Goal: Task Accomplishment & Management: Complete application form

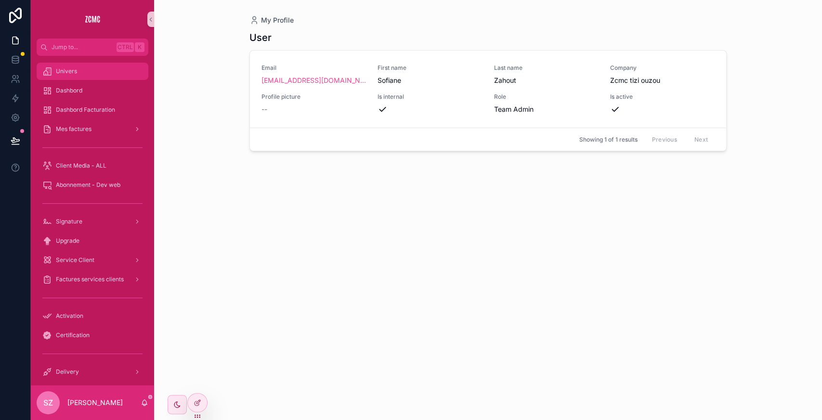
click at [81, 66] on div "Univers" at bounding box center [92, 71] width 100 height 15
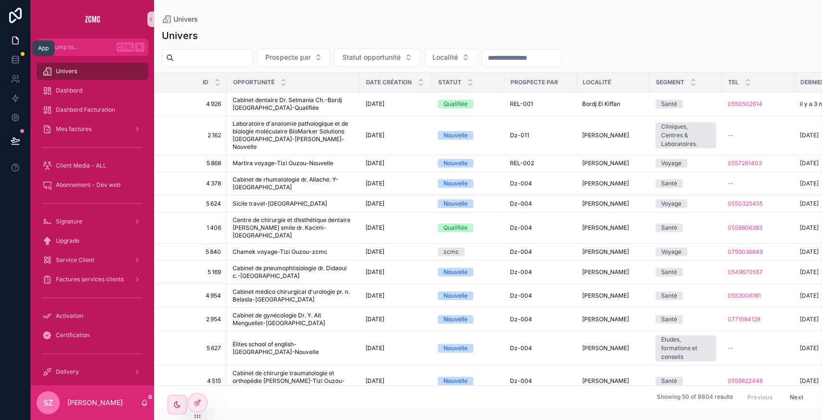
click at [10, 40] on link at bounding box center [15, 40] width 30 height 19
click at [15, 37] on icon at bounding box center [16, 40] width 6 height 7
click at [197, 381] on icon at bounding box center [198, 382] width 8 height 8
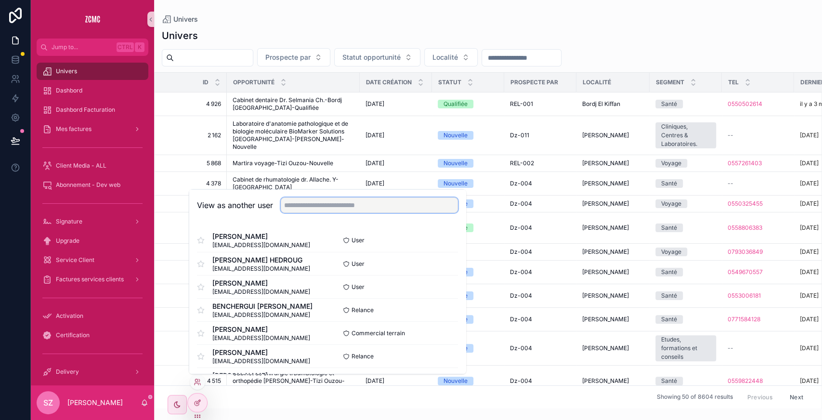
click at [311, 205] on input "text" at bounding box center [369, 204] width 177 height 15
type input "*"
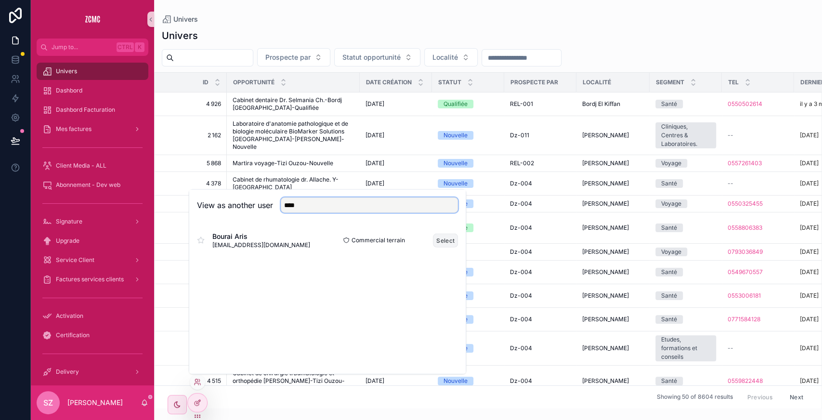
type input "****"
click at [439, 236] on button "Select" at bounding box center [445, 240] width 25 height 14
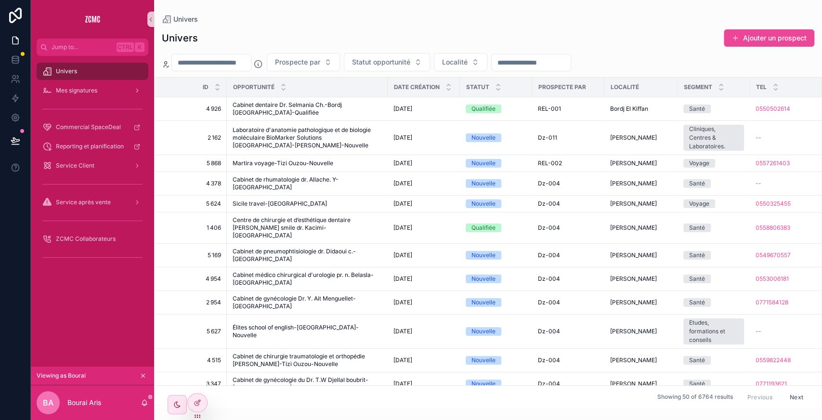
click at [537, 26] on div "Univers Ajouter un prospect Prospecte par Statut opportunité Localité ID Opport…" at bounding box center [488, 215] width 668 height 385
click at [272, 35] on div "Univers Ajouter un prospect" at bounding box center [488, 38] width 652 height 18
click at [746, 39] on button "Ajouter un prospect" at bounding box center [769, 37] width 91 height 17
click at [776, 41] on button "Ajouter un prospect" at bounding box center [769, 37] width 91 height 17
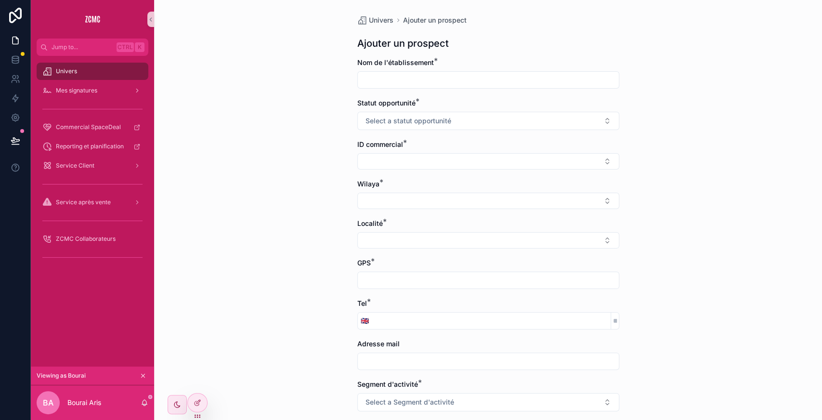
click at [404, 75] on input "scrollable content" at bounding box center [488, 79] width 261 height 13
click at [365, 133] on form "Nom de l'établissement * Statut opportunité * Select a statut opportunité ID co…" at bounding box center [488, 382] width 262 height 649
click at [379, 128] on button "Select a statut opportunité" at bounding box center [488, 121] width 262 height 18
click at [378, 153] on div "Nouvelle" at bounding box center [482, 159] width 257 height 14
click at [408, 118] on button "Nouvelle" at bounding box center [488, 121] width 262 height 18
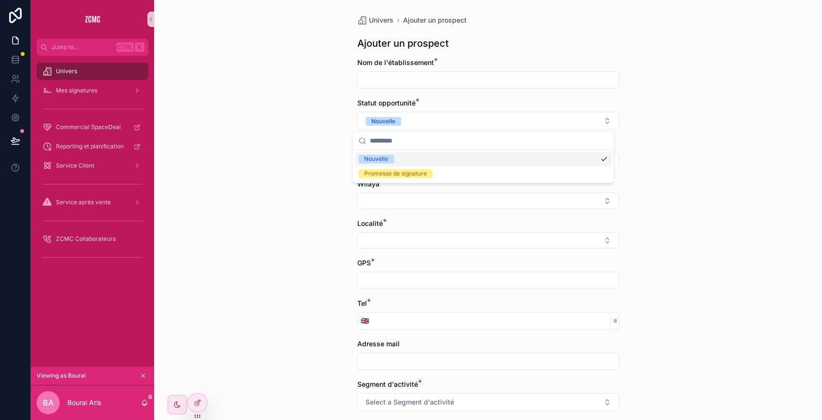
click at [385, 161] on div "Nouvelle" at bounding box center [376, 159] width 24 height 9
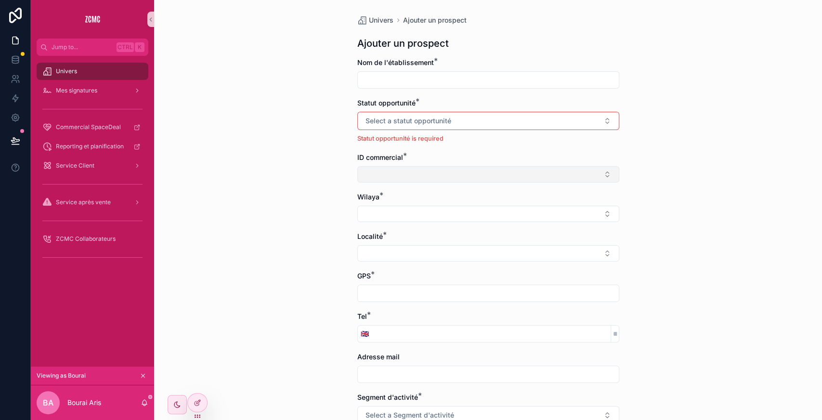
click at [381, 181] on button "Select Button" at bounding box center [488, 174] width 262 height 16
click at [286, 188] on div "Univers Ajouter un prospect Ajouter un prospect Nom de l'établissement * Statut…" at bounding box center [488, 210] width 668 height 420
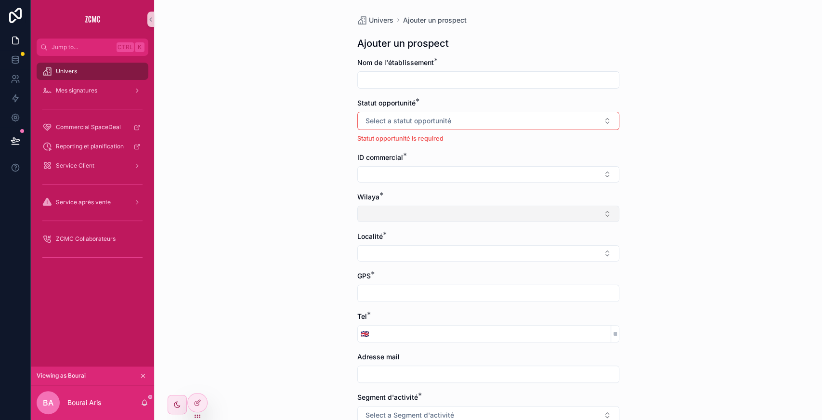
click at [422, 213] on button "Select Button" at bounding box center [488, 214] width 262 height 16
click at [277, 248] on div "Univers Ajouter un prospect Ajouter un prospect Nom de l'établissement * Statut…" at bounding box center [488, 210] width 668 height 420
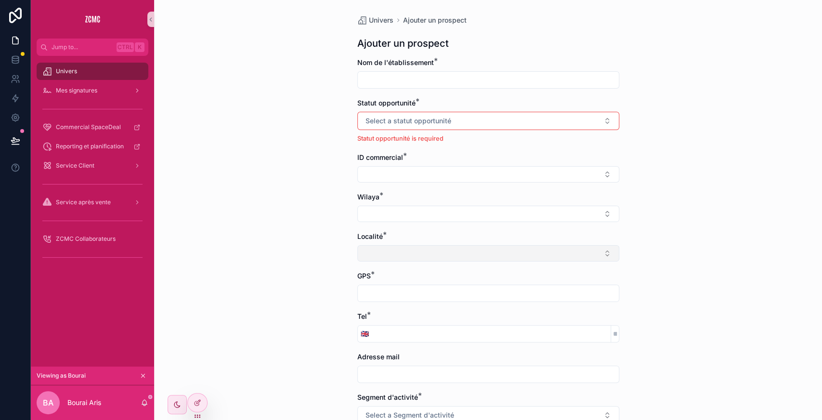
click at [412, 257] on button "Select Button" at bounding box center [488, 253] width 262 height 16
click at [309, 249] on div "Univers Ajouter un prospect Ajouter un prospect Nom de l'établissement * Statut…" at bounding box center [488, 210] width 668 height 420
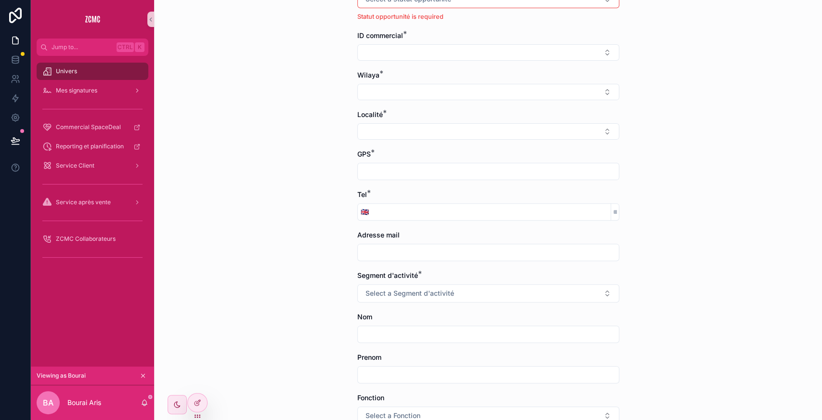
scroll to position [124, 0]
click at [367, 165] on input "scrollable content" at bounding box center [488, 169] width 261 height 13
click at [322, 188] on div "Univers Ajouter un prospect Ajouter un prospect Nom de l'établissement * Statut…" at bounding box center [488, 86] width 668 height 420
click at [375, 257] on div "scrollable content" at bounding box center [488, 250] width 262 height 17
click at [372, 249] on input "scrollable content" at bounding box center [488, 250] width 261 height 13
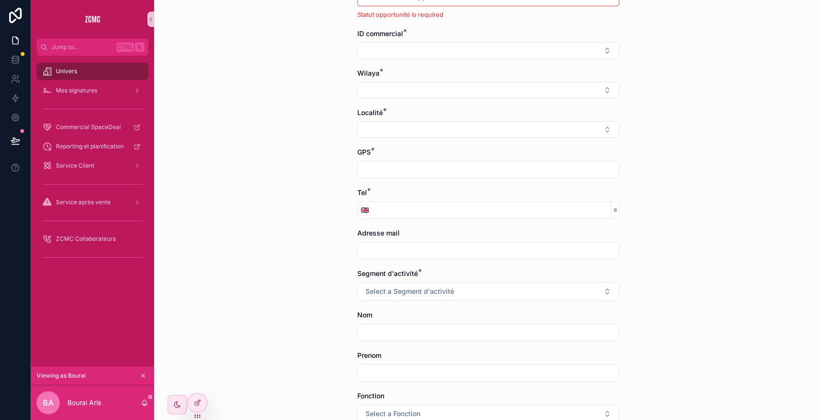
click at [298, 229] on div "Univers Ajouter un prospect Ajouter un prospect Nom de l'établissement * Statut…" at bounding box center [488, 86] width 668 height 420
click at [402, 297] on button "Select a Segment d'activité" at bounding box center [488, 291] width 262 height 18
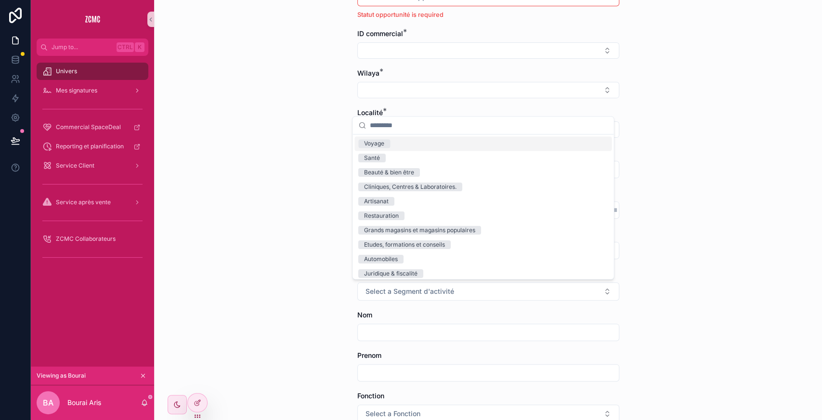
click at [309, 283] on div "Univers Ajouter un prospect Ajouter un prospect Nom de l'établissement * Statut…" at bounding box center [488, 86] width 668 height 420
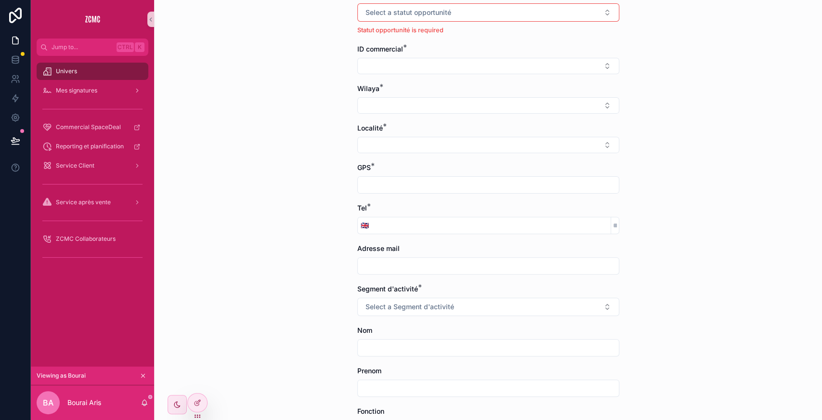
scroll to position [108, 0]
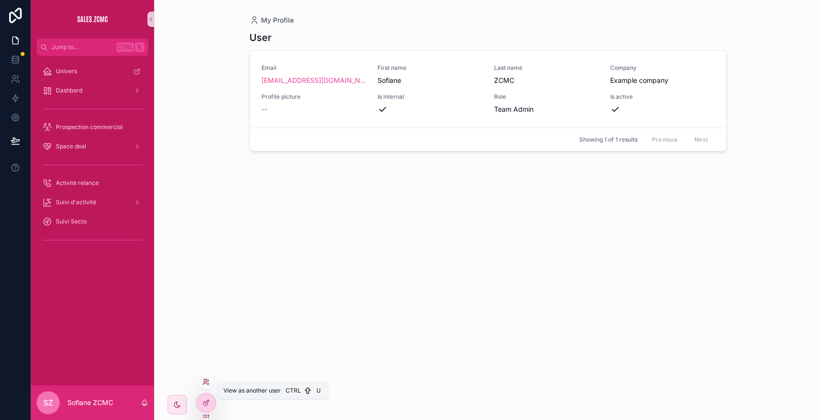
click at [207, 381] on icon at bounding box center [206, 382] width 8 height 8
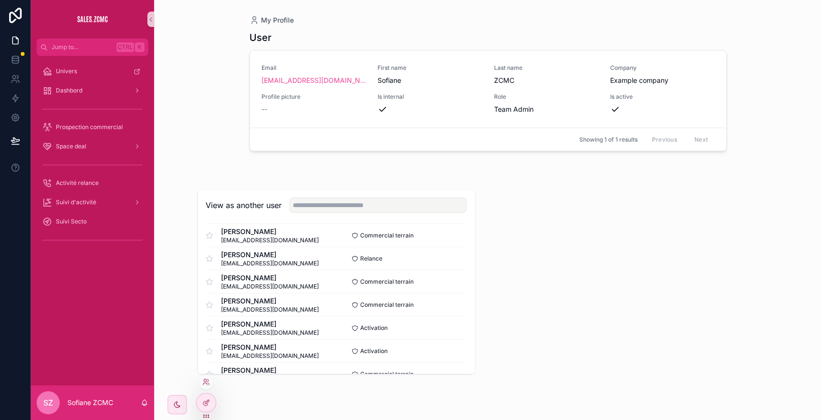
scroll to position [18, 0]
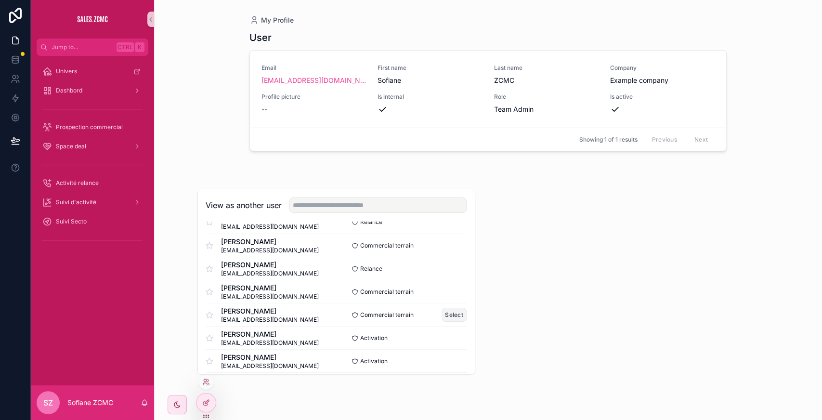
click at [450, 313] on button "Select" at bounding box center [454, 315] width 25 height 14
